Goal: Communication & Community: Answer question/provide support

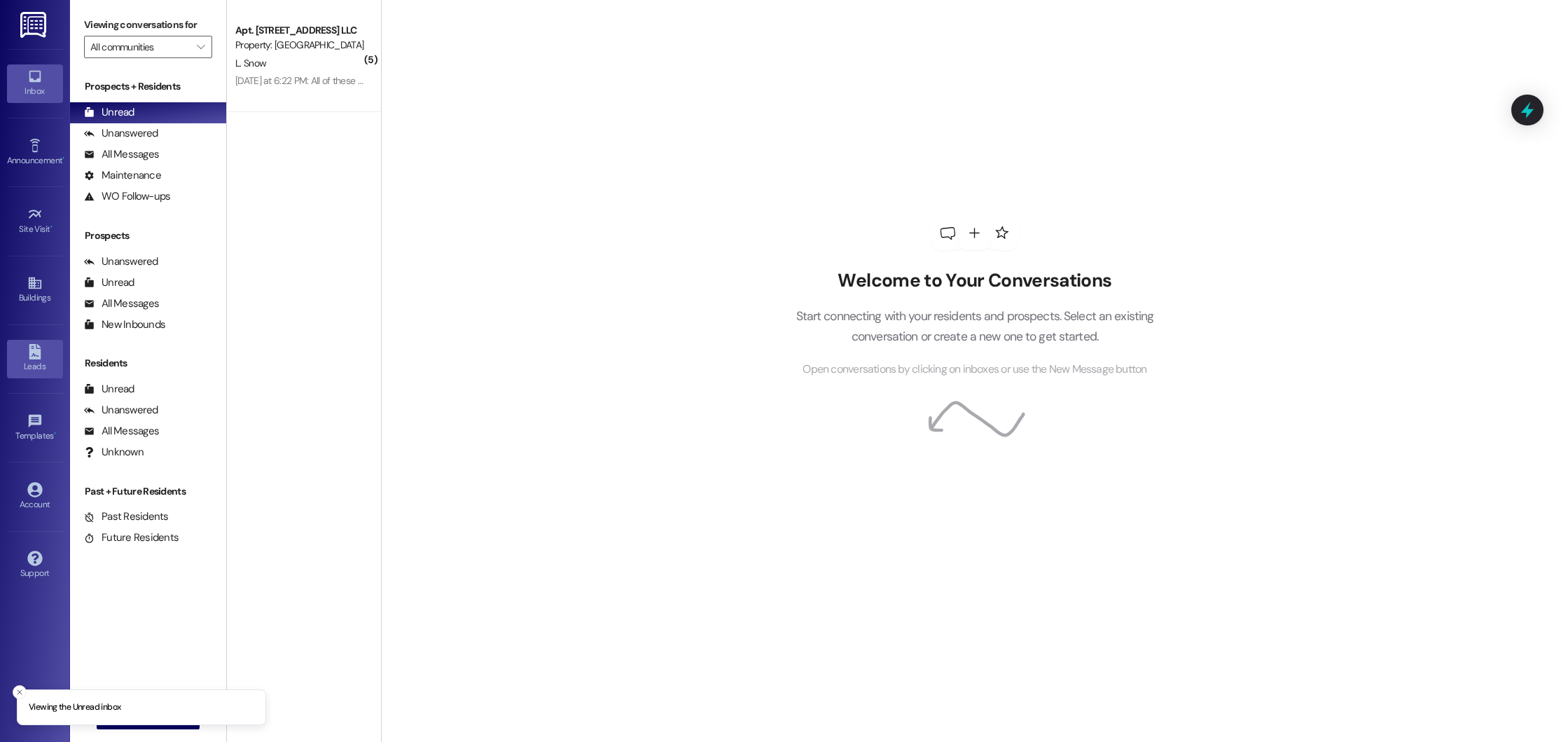
click at [30, 366] on div "Leads" at bounding box center [35, 366] width 70 height 14
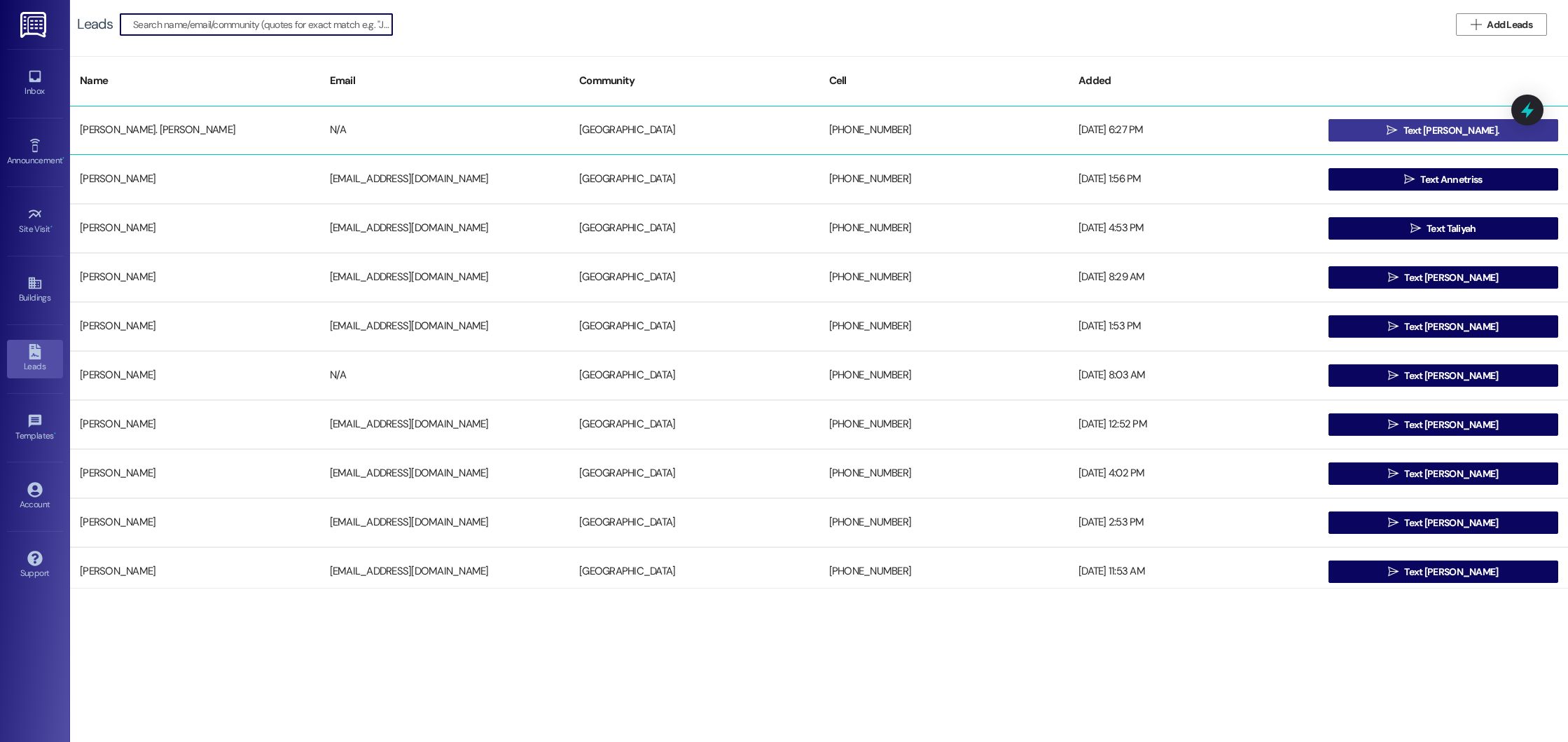
click at [1397, 132] on icon "" at bounding box center [1392, 130] width 11 height 11
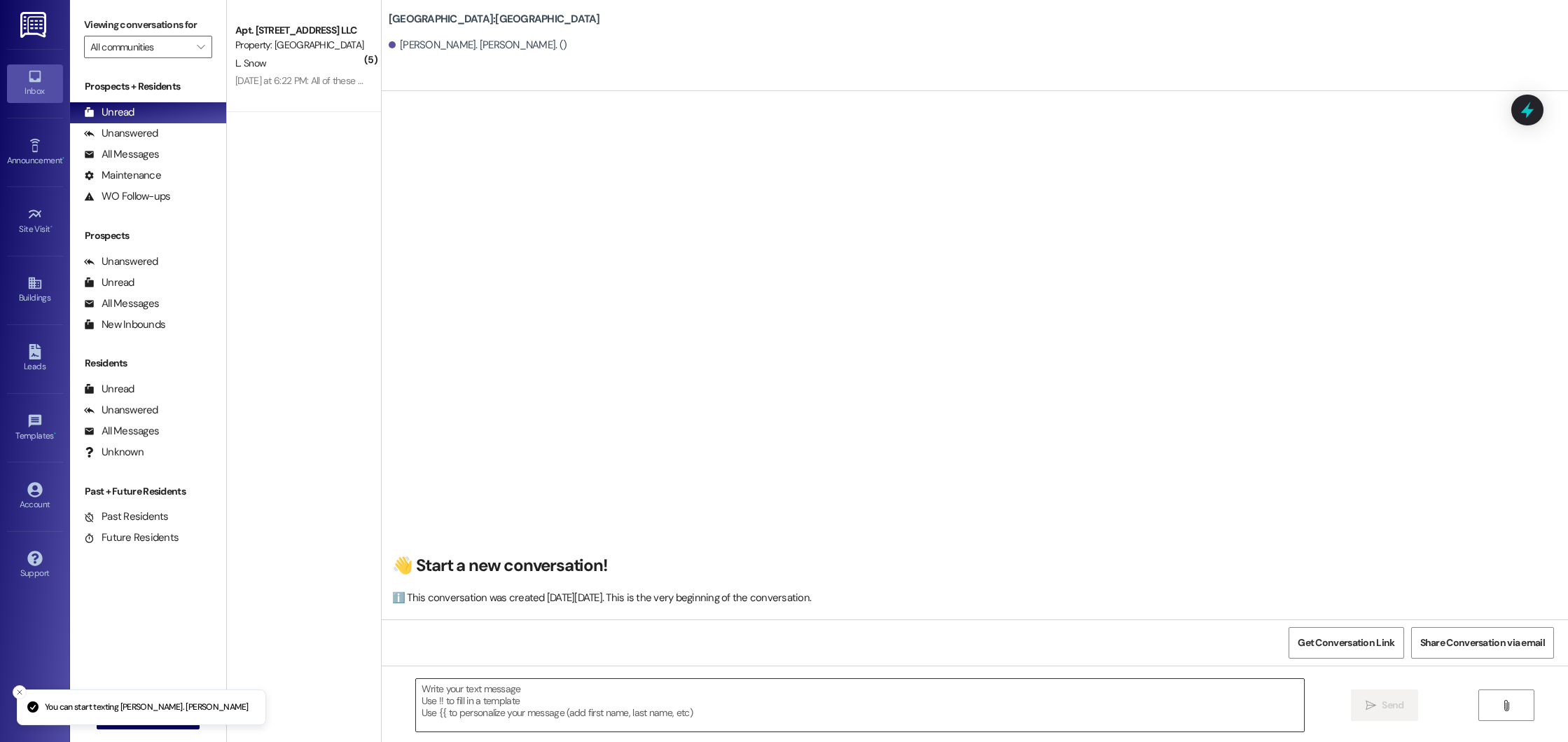
click at [482, 689] on textarea at bounding box center [861, 705] width 889 height 53
paste textarea "Good morning! This is Summer from [GEOGRAPHIC_DATA]. I saw that you’re interest…"
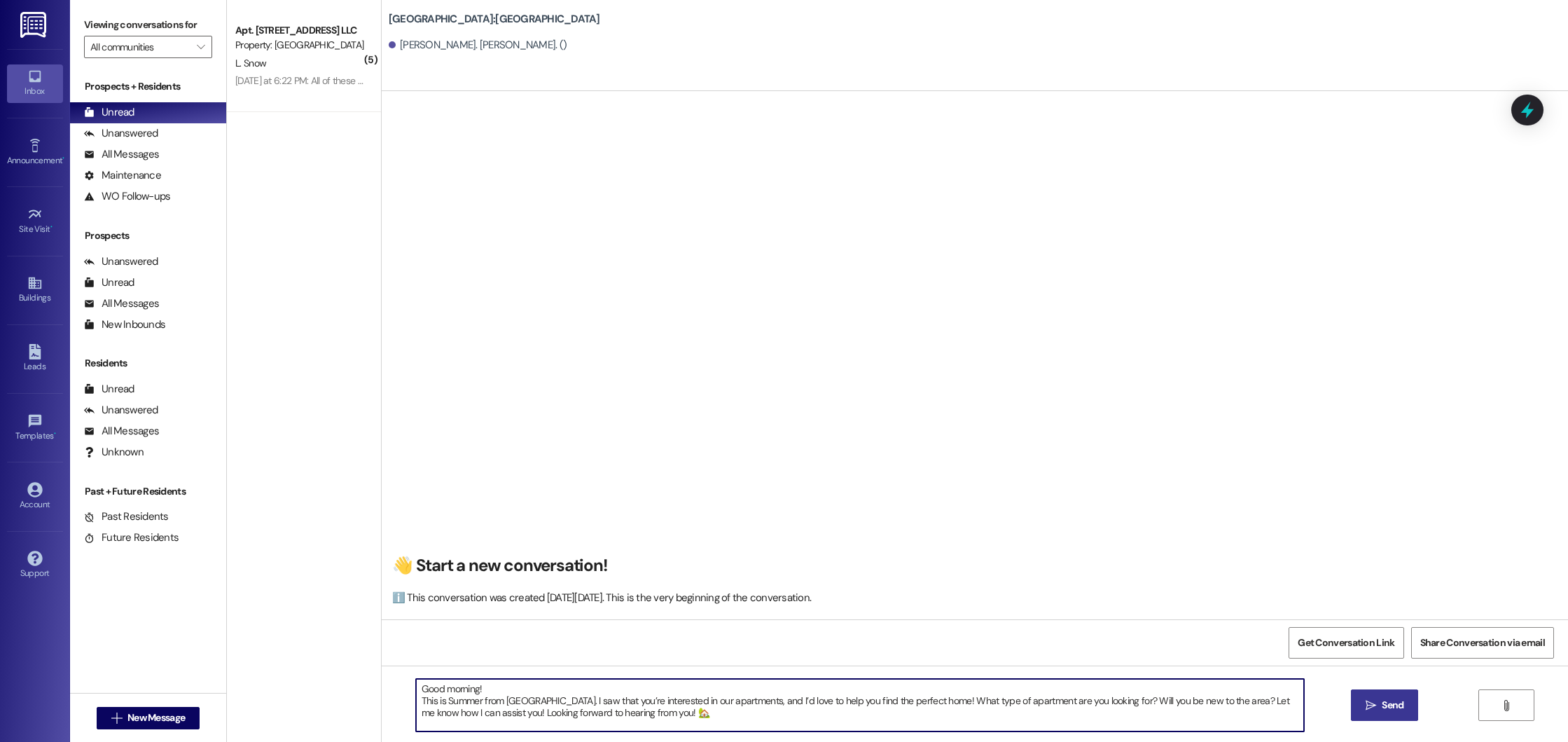
type textarea "Good morning! This is Summer from [GEOGRAPHIC_DATA]. I saw that you’re interest…"
click at [1396, 696] on button " Send" at bounding box center [1384, 705] width 68 height 32
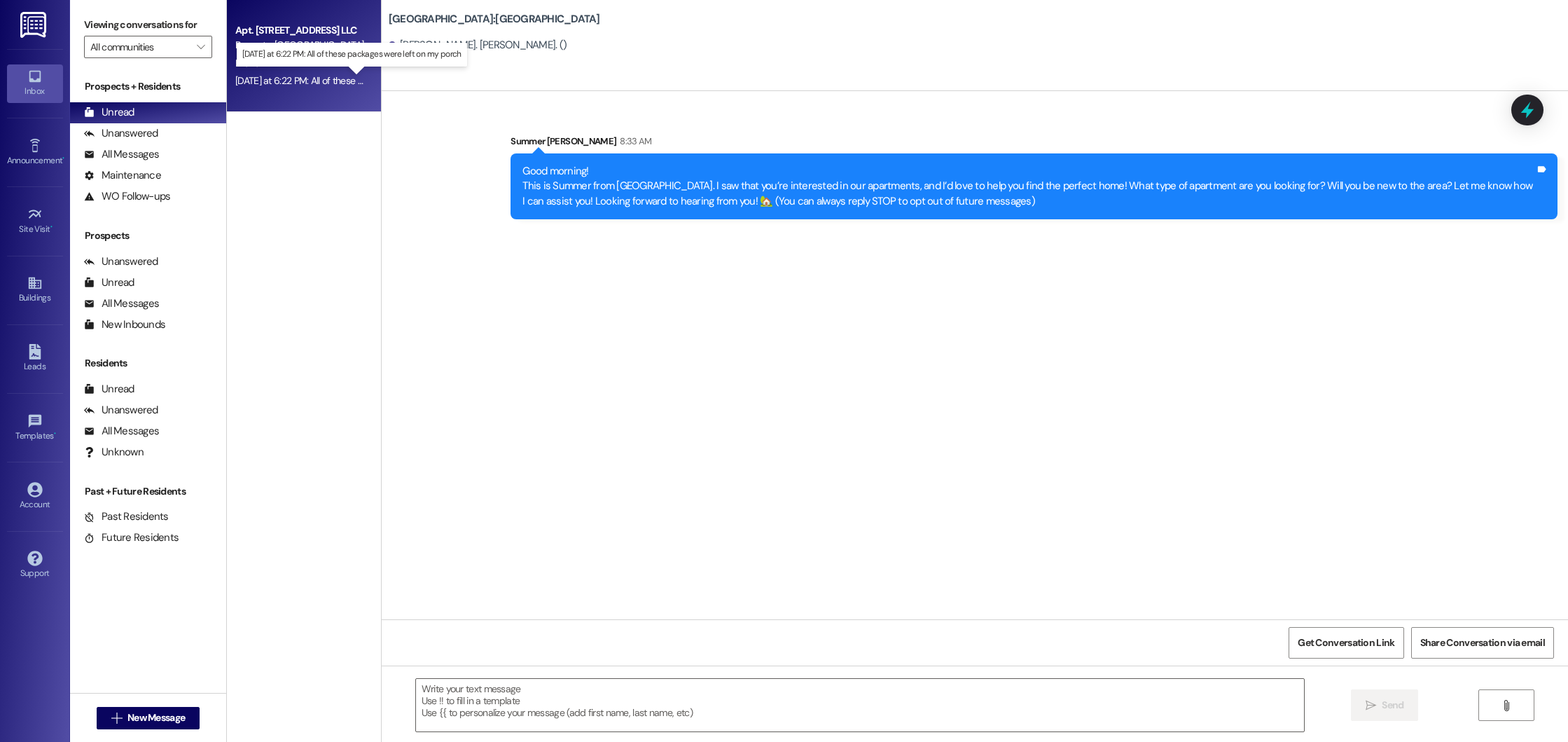
click at [308, 85] on div "[DATE] at 6:22 PM: All of these packages were left on my porch [DATE] at 6:22 P…" at bounding box center [363, 81] width 255 height 13
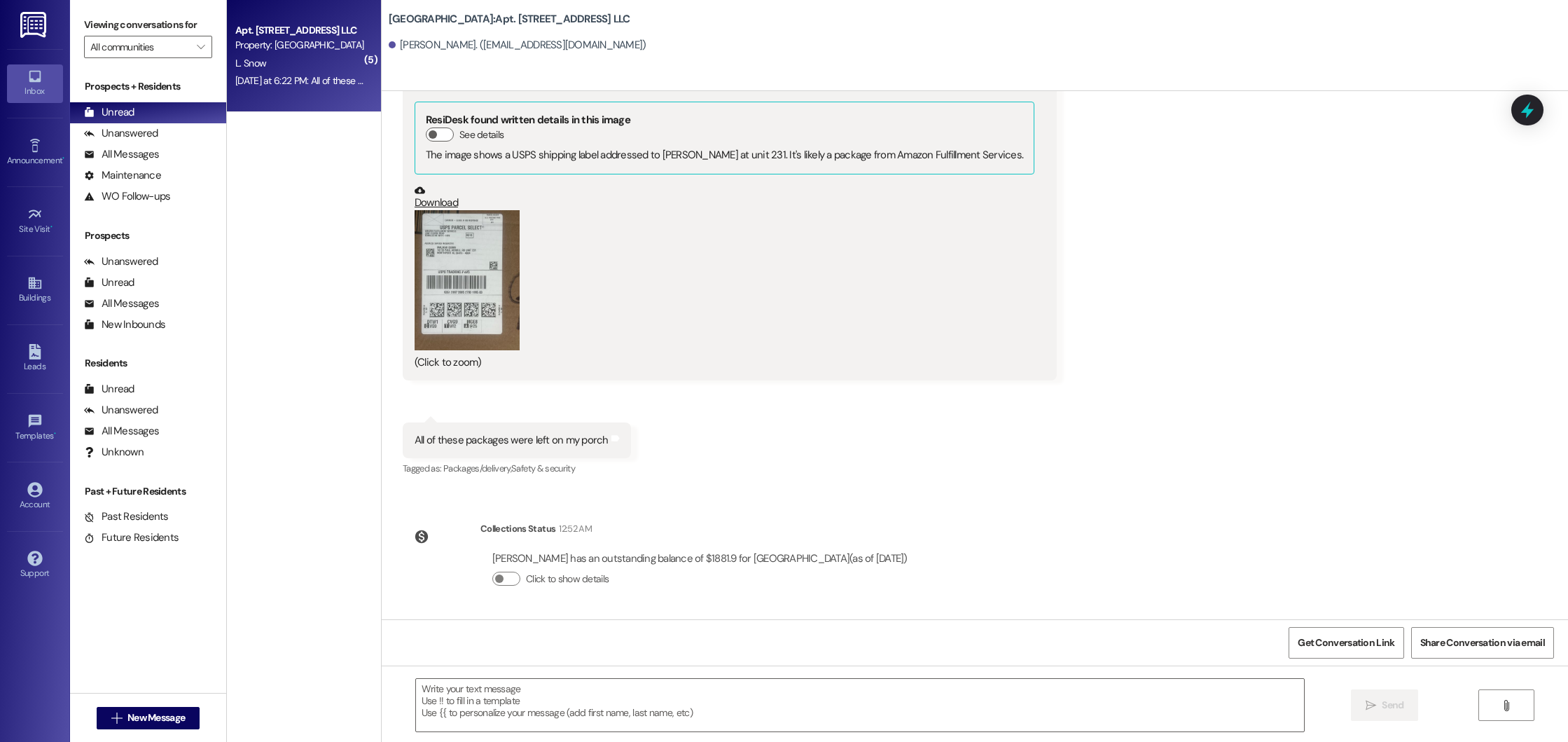
scroll to position [27022, 0]
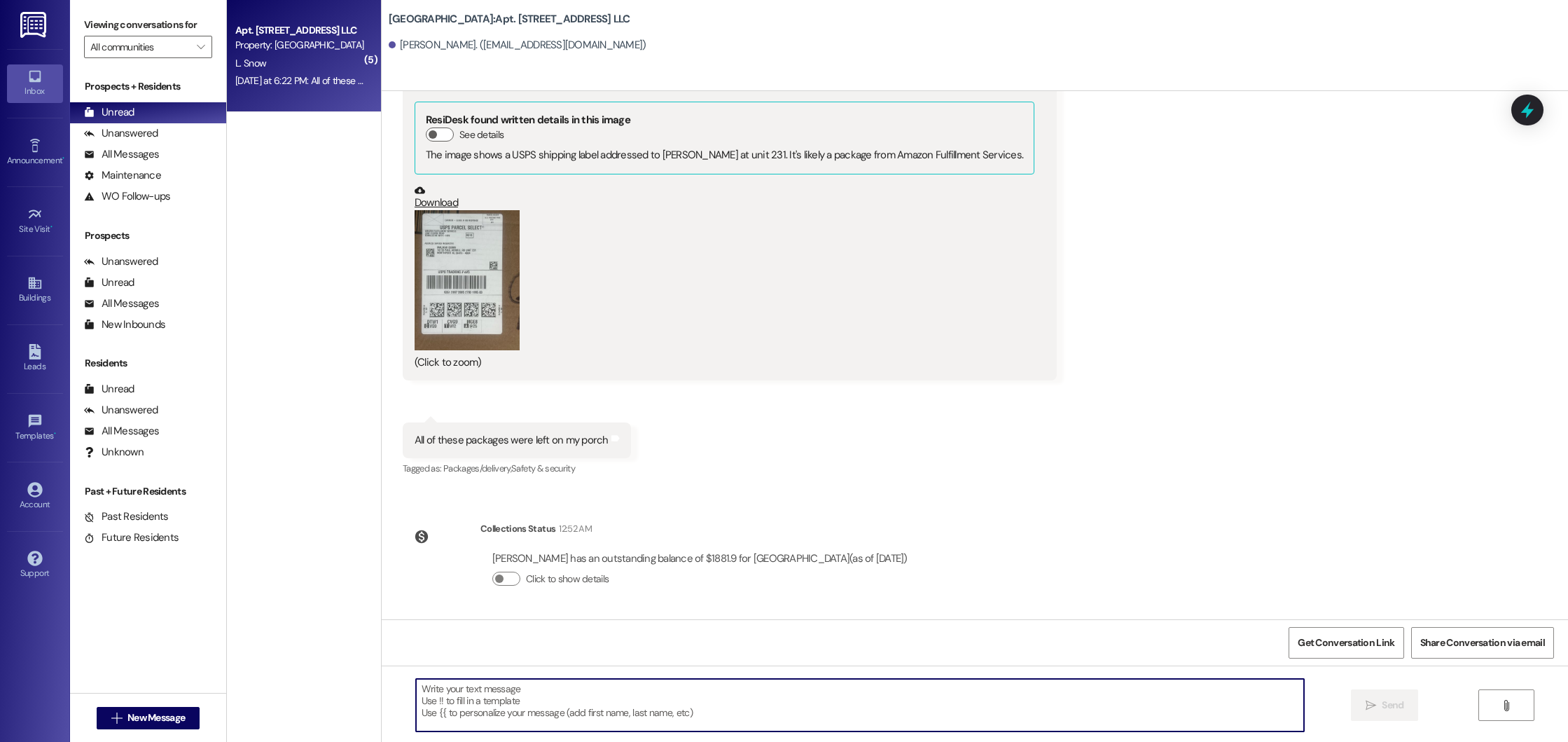
click at [607, 713] on textarea at bounding box center [861, 705] width 889 height 53
type textarea "Thank you for letting us know, we will come by and grab them! I apologize for t…"
click at [1370, 705] on icon "" at bounding box center [1370, 705] width 11 height 11
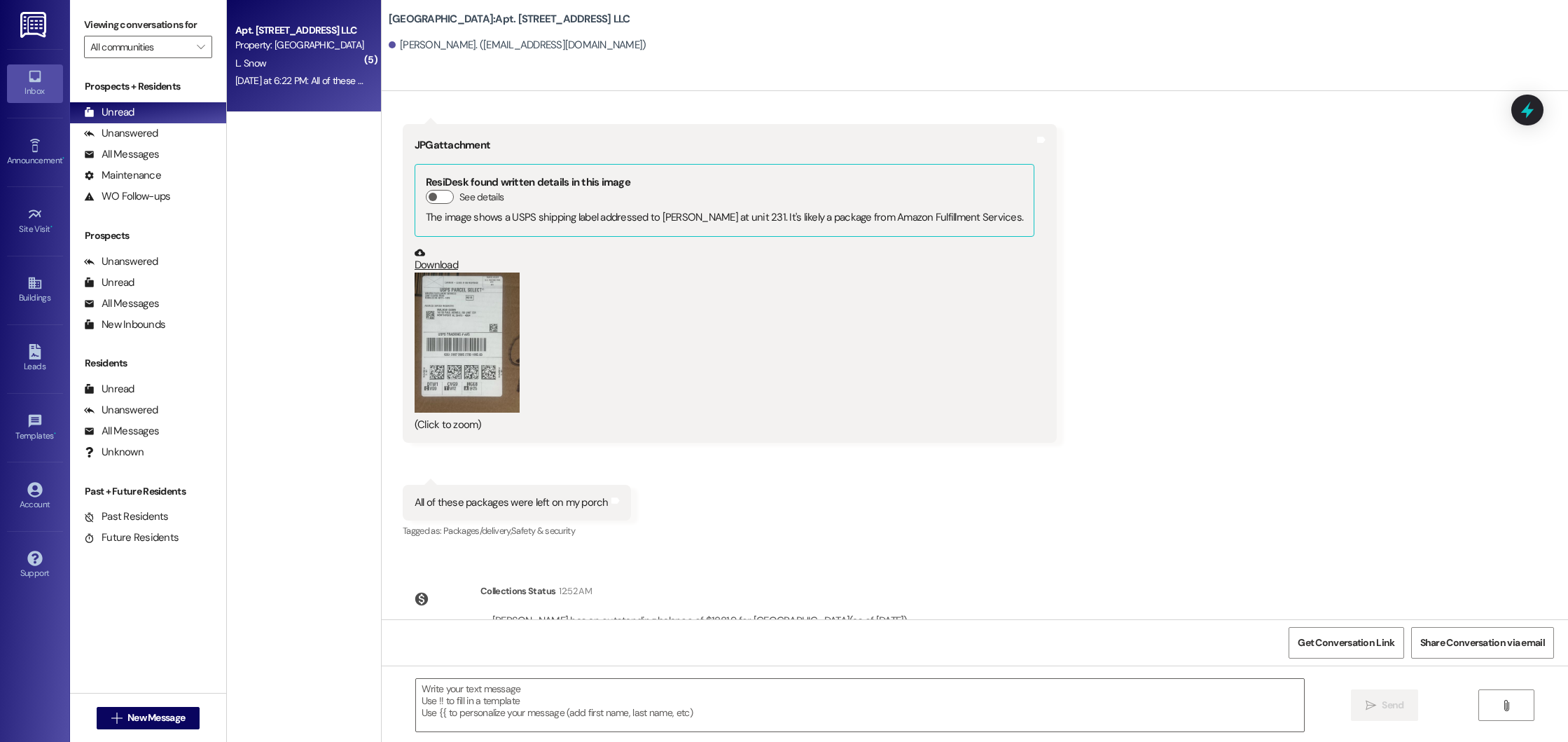
scroll to position [26893, 0]
